Goal: Task Accomplishment & Management: Manage account settings

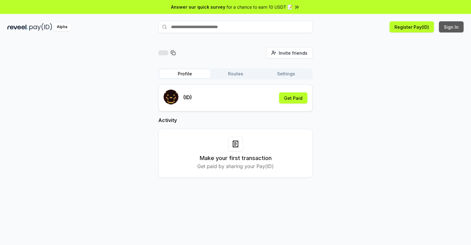
click at [452, 27] on button "Sign In" at bounding box center [451, 26] width 25 height 11
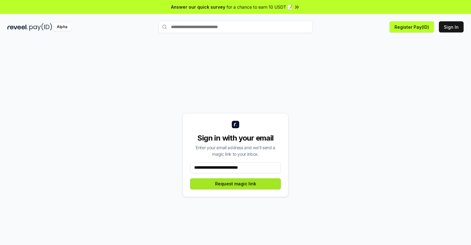
type input "**********"
click at [236, 183] on button "Request magic link" at bounding box center [235, 183] width 91 height 11
